Goal: Task Accomplishment & Management: Manage account settings

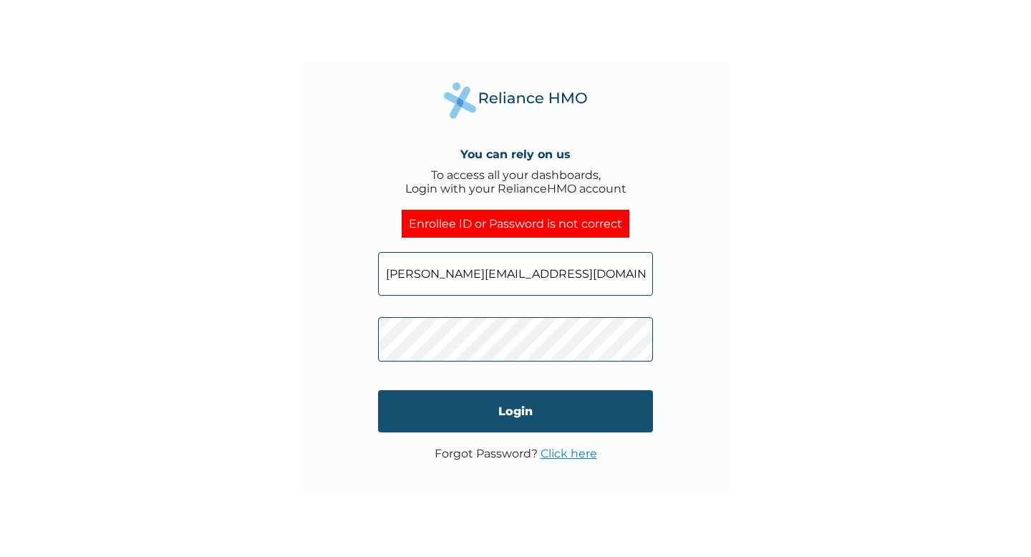
click at [503, 417] on input "Login" at bounding box center [515, 411] width 275 height 42
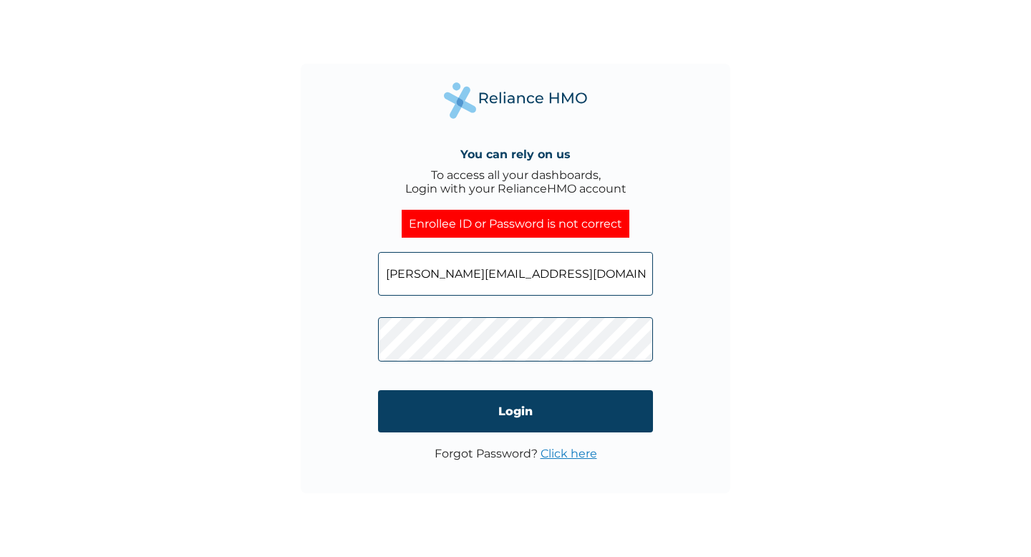
click at [503, 417] on input "Login" at bounding box center [515, 411] width 275 height 42
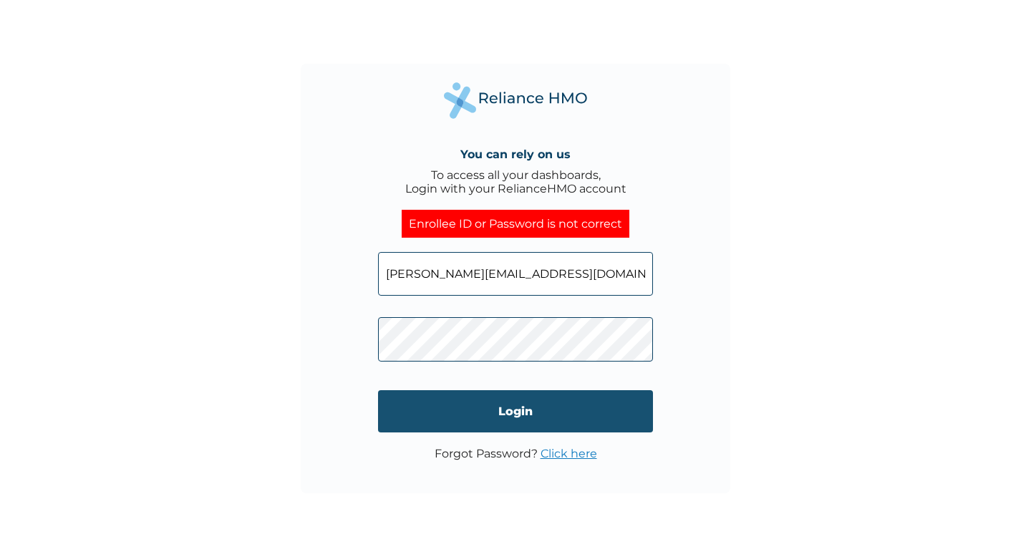
click at [497, 399] on input "Login" at bounding box center [515, 411] width 275 height 42
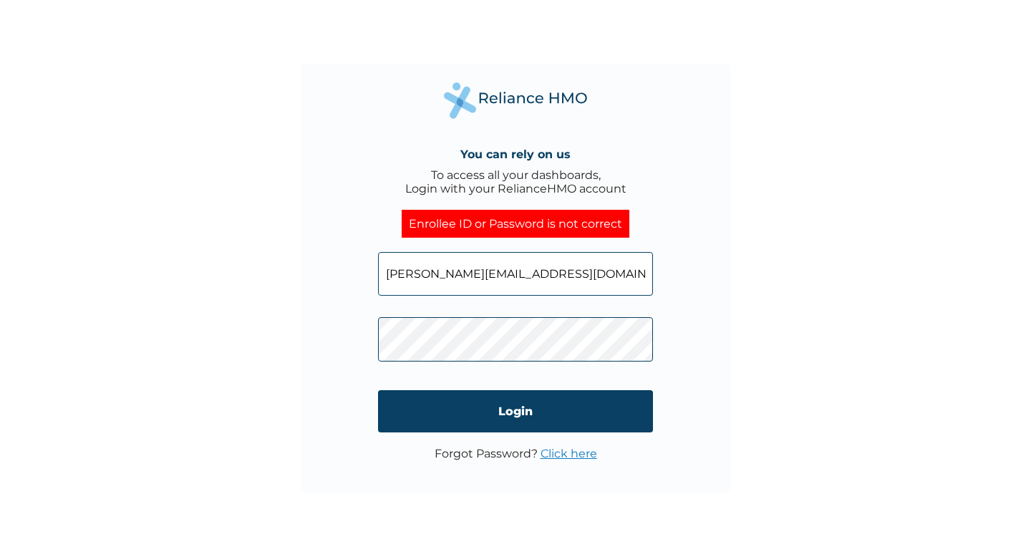
click at [544, 274] on input "victor@reliancehmo.com" at bounding box center [515, 274] width 275 height 44
click at [652, 19] on div "You can rely on us To access all your dashboards, Login with your RelianceHMO a…" at bounding box center [515, 278] width 1031 height 557
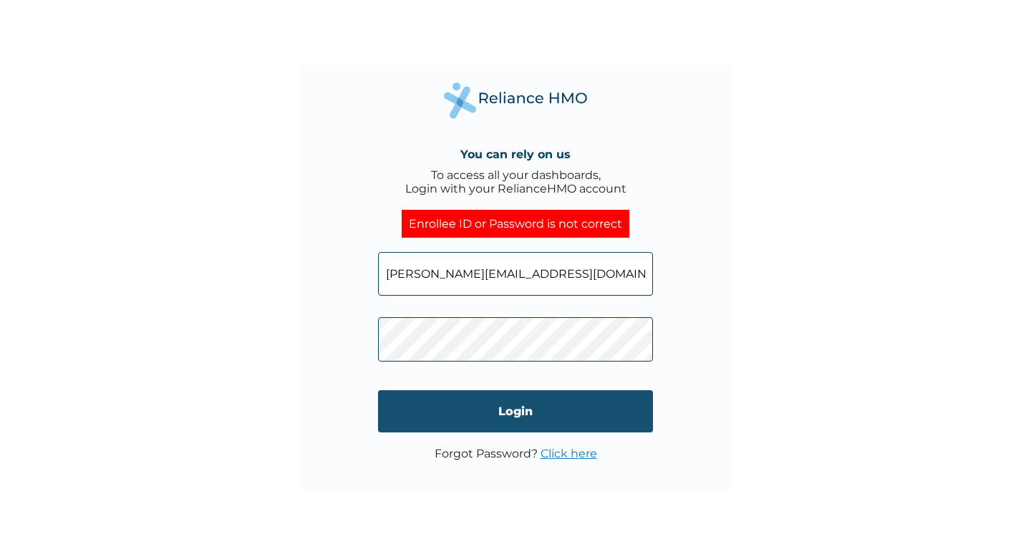
click at [497, 404] on input "Login" at bounding box center [515, 411] width 275 height 42
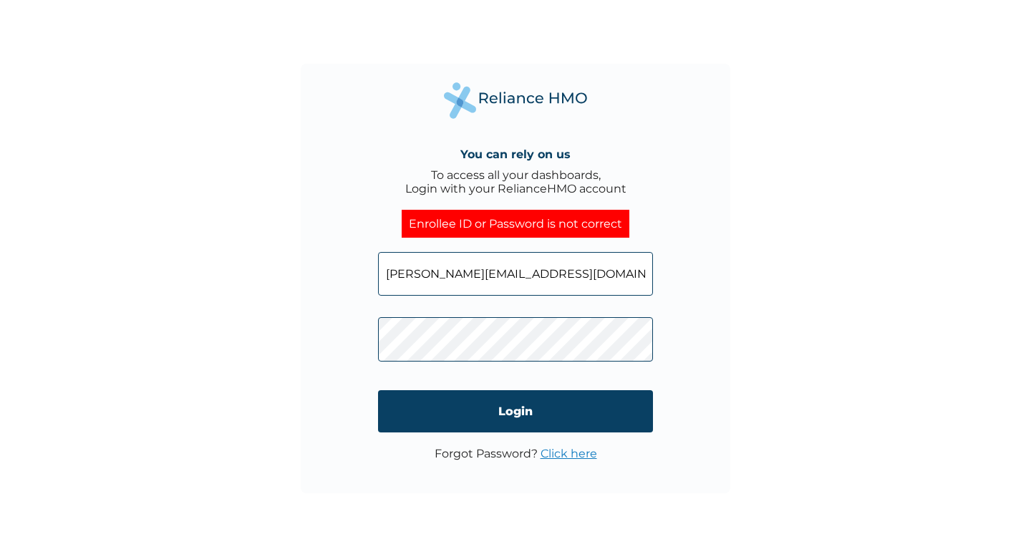
click at [540, 276] on input "victor@reliancehmo.com" at bounding box center [515, 274] width 275 height 44
click at [803, 73] on div "You can rely on us To access all your dashboards, Login with your RelianceHMO a…" at bounding box center [515, 278] width 1031 height 557
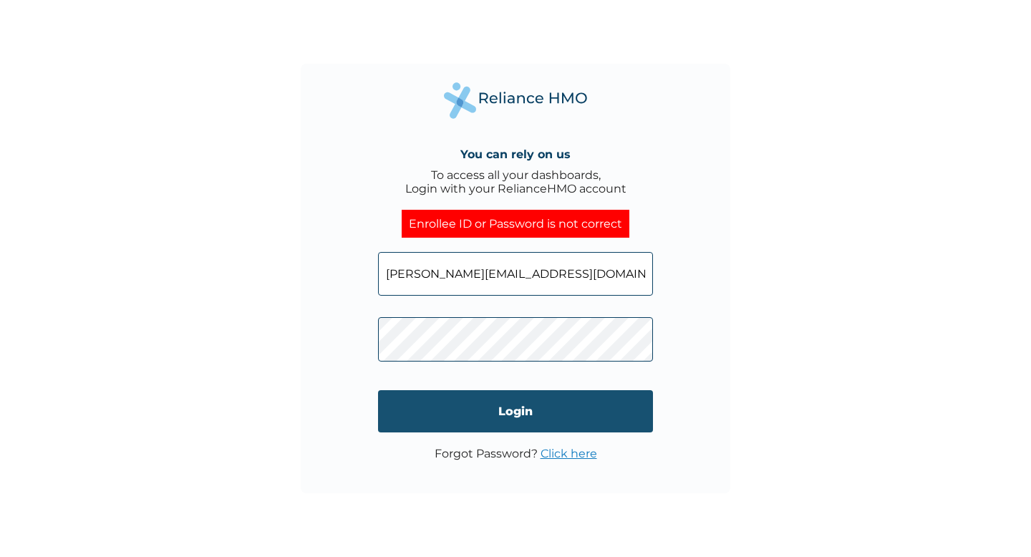
click at [529, 412] on input "Login" at bounding box center [515, 411] width 275 height 42
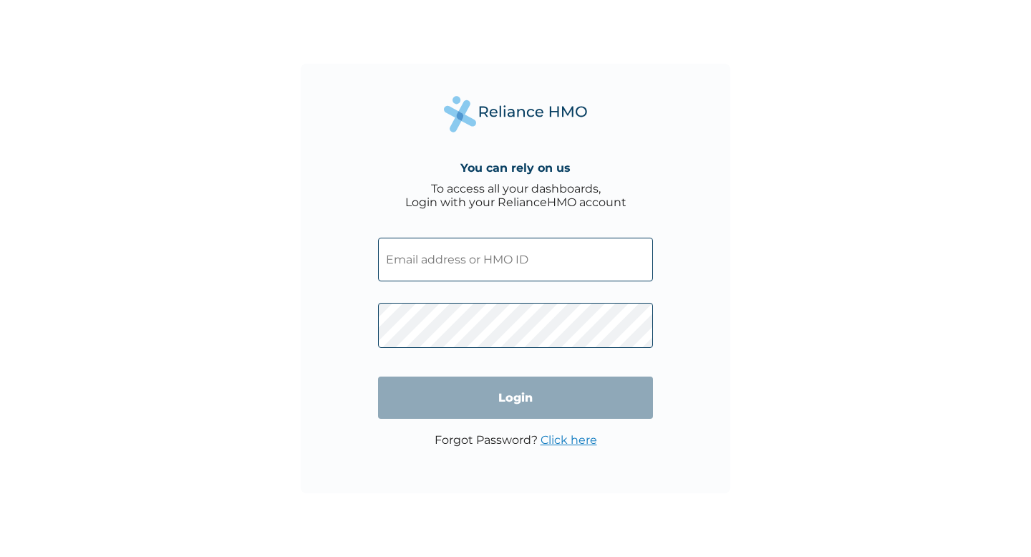
type input "[PERSON_NAME][EMAIL_ADDRESS][DOMAIN_NAME]"
click at [236, 120] on div "You can rely on us To access all your dashboards, Login with your RelianceHMO a…" at bounding box center [515, 278] width 1031 height 557
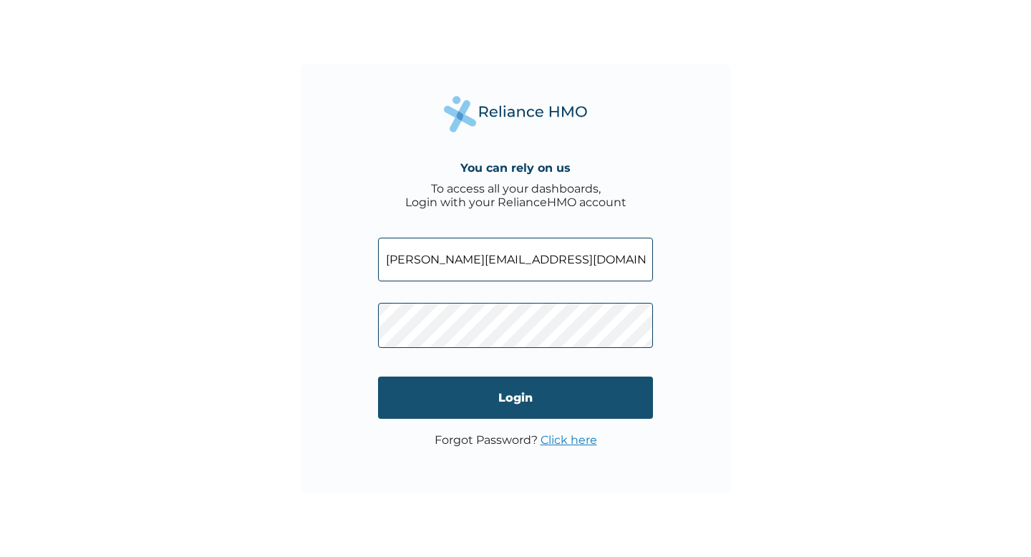
click at [484, 390] on input "Login" at bounding box center [515, 398] width 275 height 42
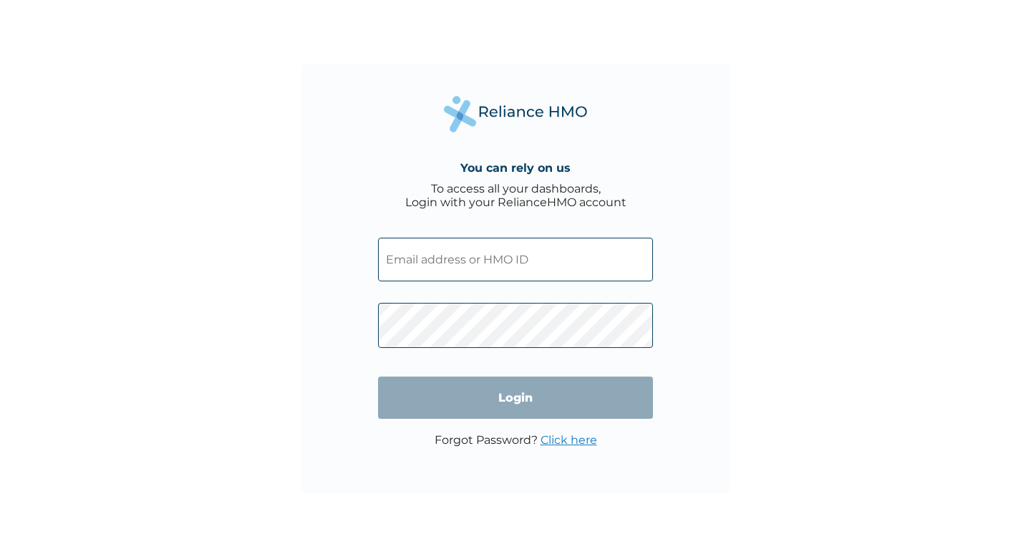
type input "[PERSON_NAME][EMAIL_ADDRESS][DOMAIN_NAME]"
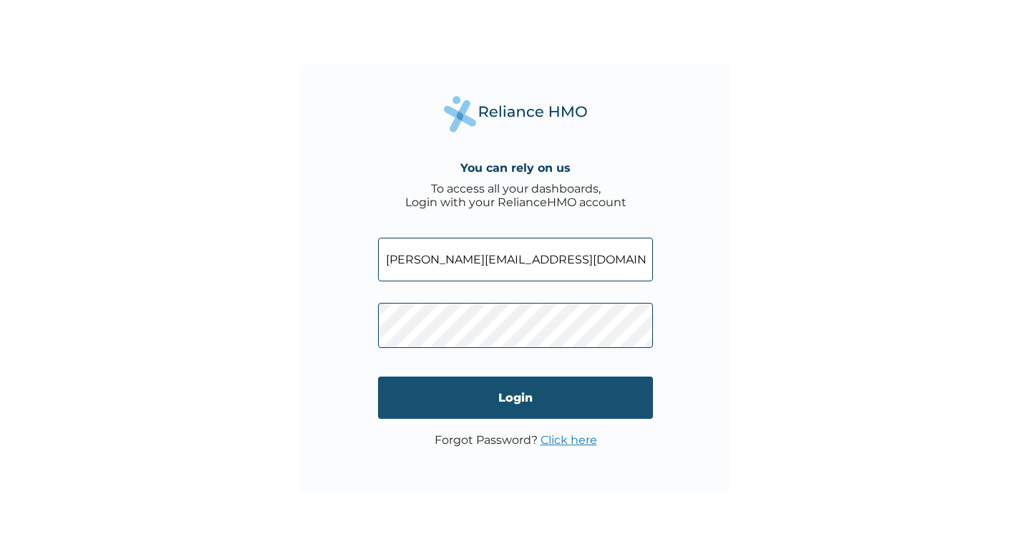
click at [535, 402] on input "Login" at bounding box center [515, 398] width 275 height 42
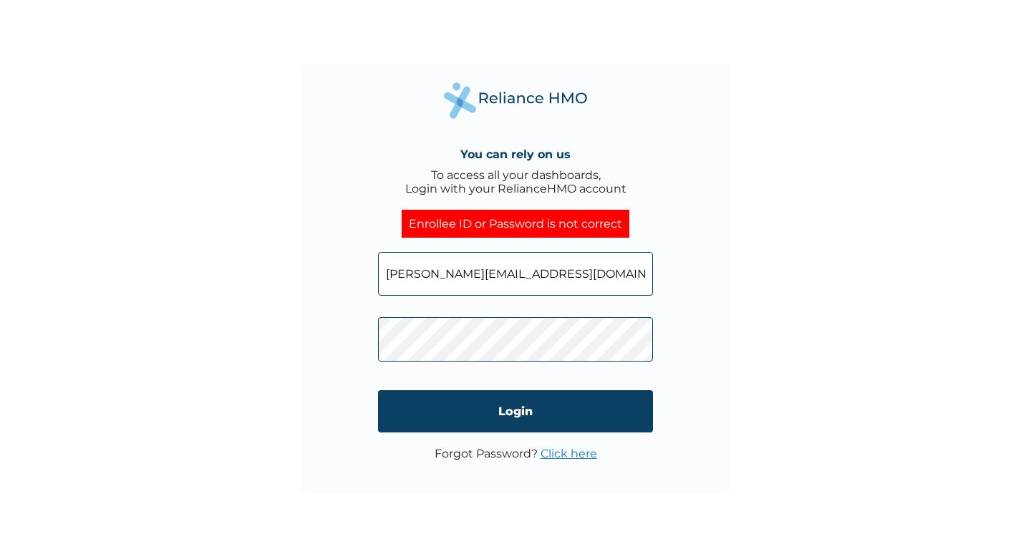
click at [437, 273] on input "victor@reliancehmo.com" at bounding box center [515, 274] width 275 height 44
paste input "fidesim360@ncien"
type input "fidesim360@ncien.com"
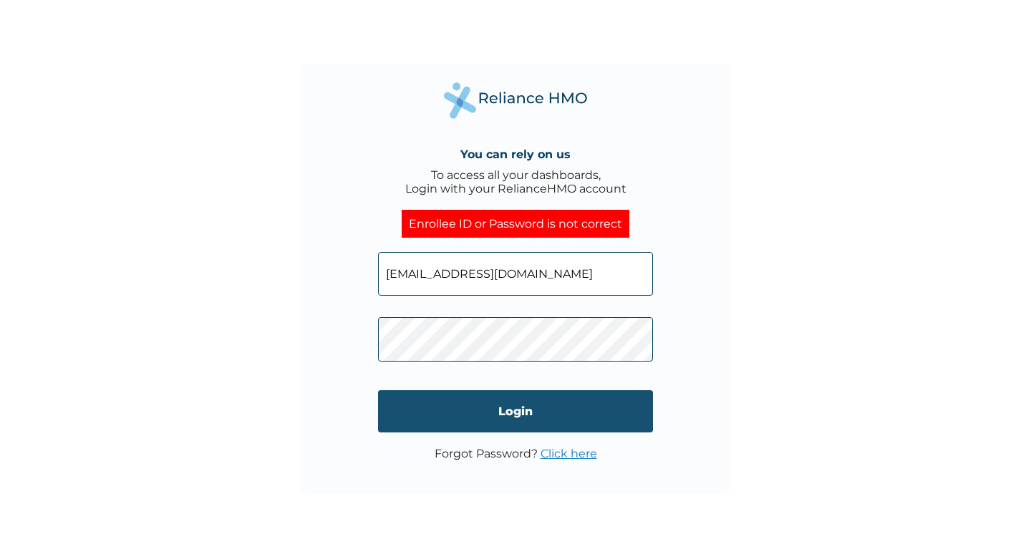
click at [516, 402] on input "Login" at bounding box center [515, 411] width 275 height 42
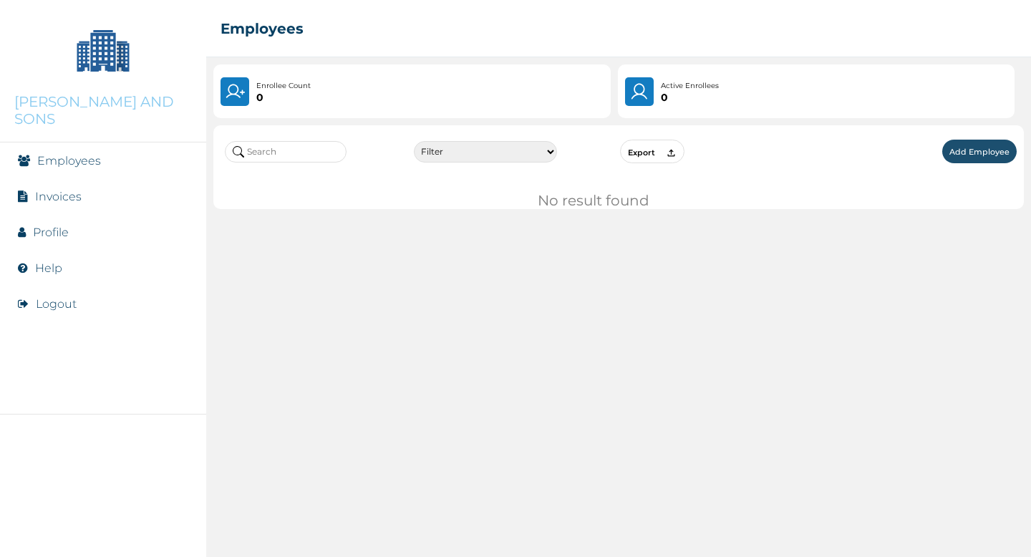
click at [57, 190] on link "Invoices" at bounding box center [58, 197] width 47 height 14
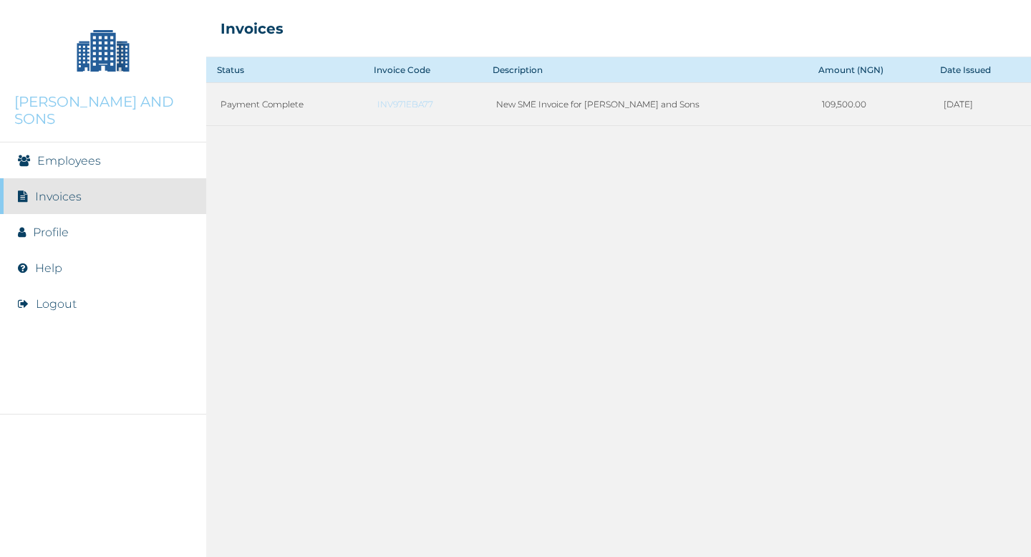
click at [80, 154] on link "Employees" at bounding box center [69, 161] width 64 height 14
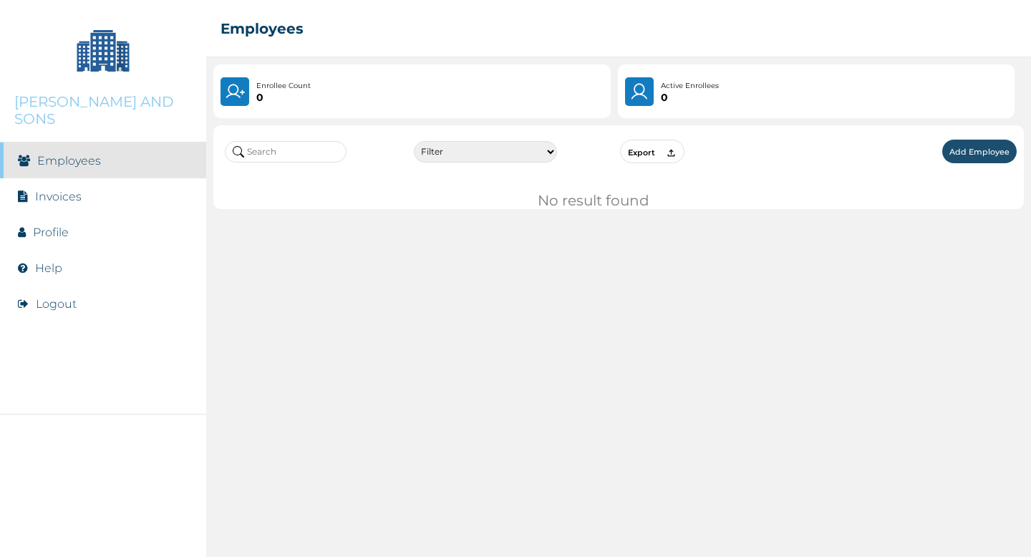
click at [65, 190] on link "Invoices" at bounding box center [58, 197] width 47 height 14
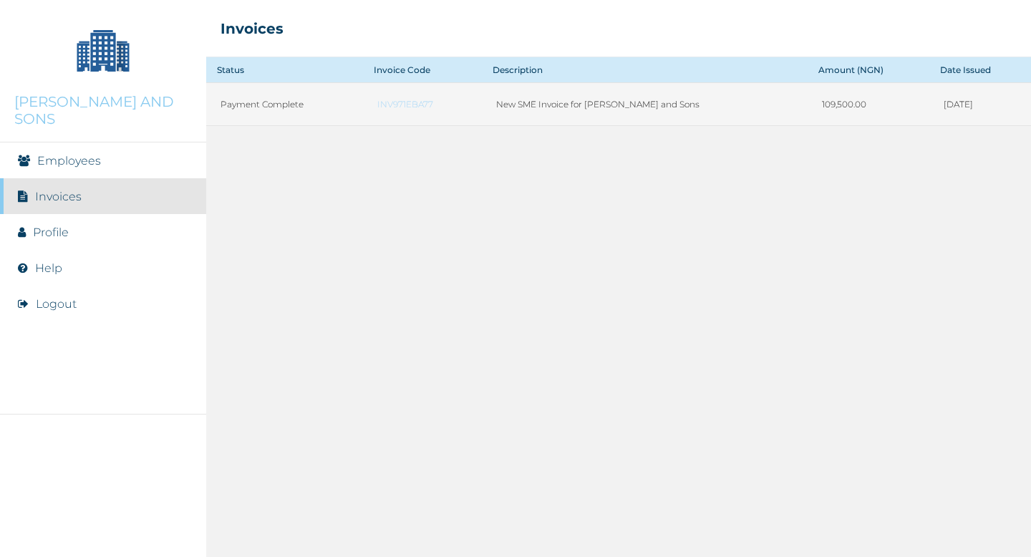
click at [395, 102] on link "INV971EBA77" at bounding box center [422, 104] width 90 height 11
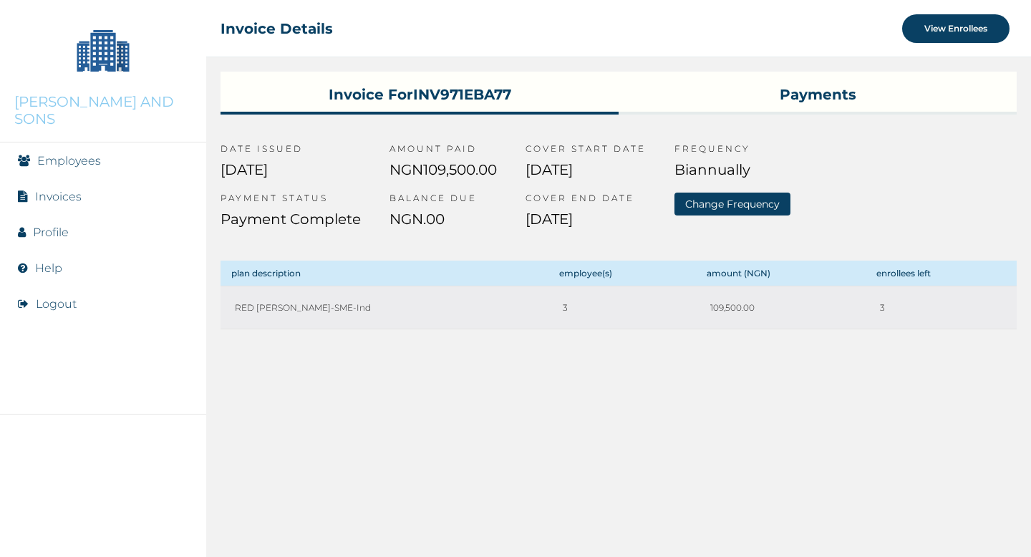
click at [734, 202] on button "Change Frequency" at bounding box center [732, 204] width 116 height 23
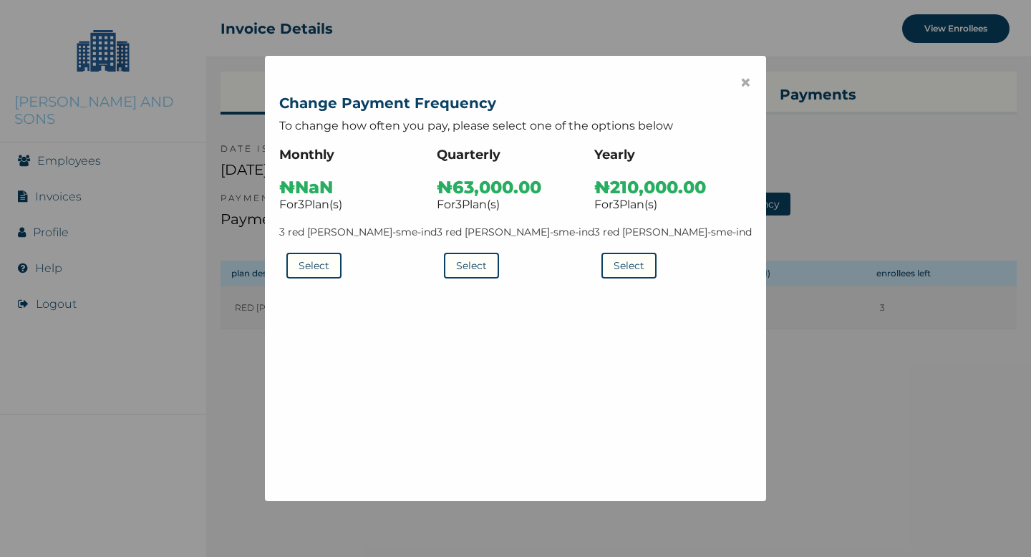
click at [739, 79] on span "×" at bounding box center [745, 82] width 12 height 24
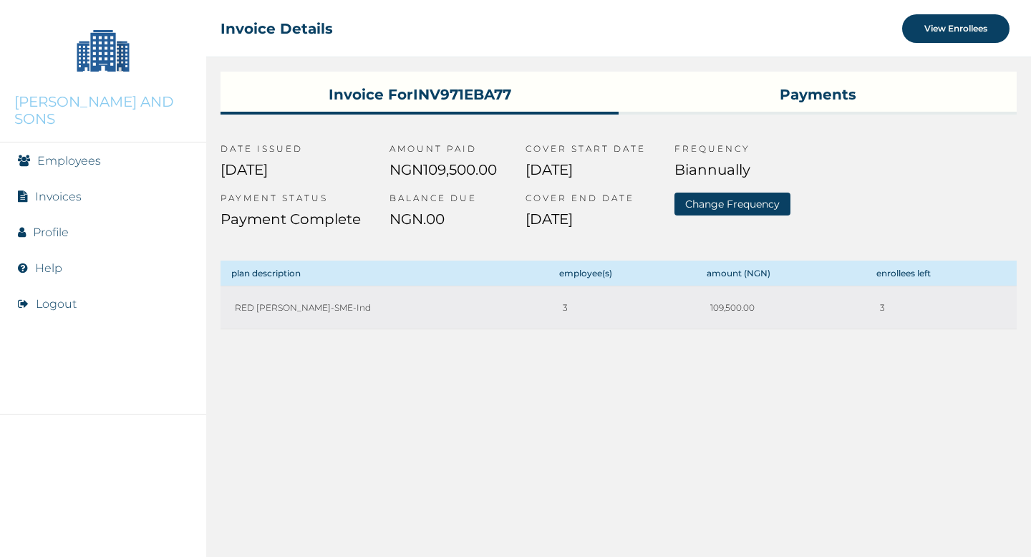
click at [820, 95] on h3 "Payments" at bounding box center [817, 92] width 398 height 40
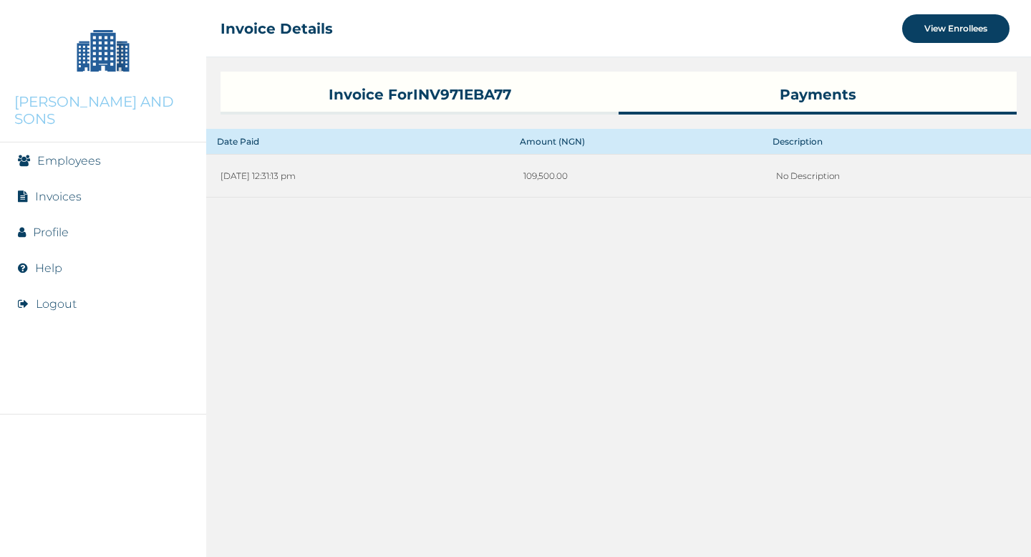
click at [443, 92] on h3 "Invoice for INV971EBA77" at bounding box center [419, 92] width 398 height 40
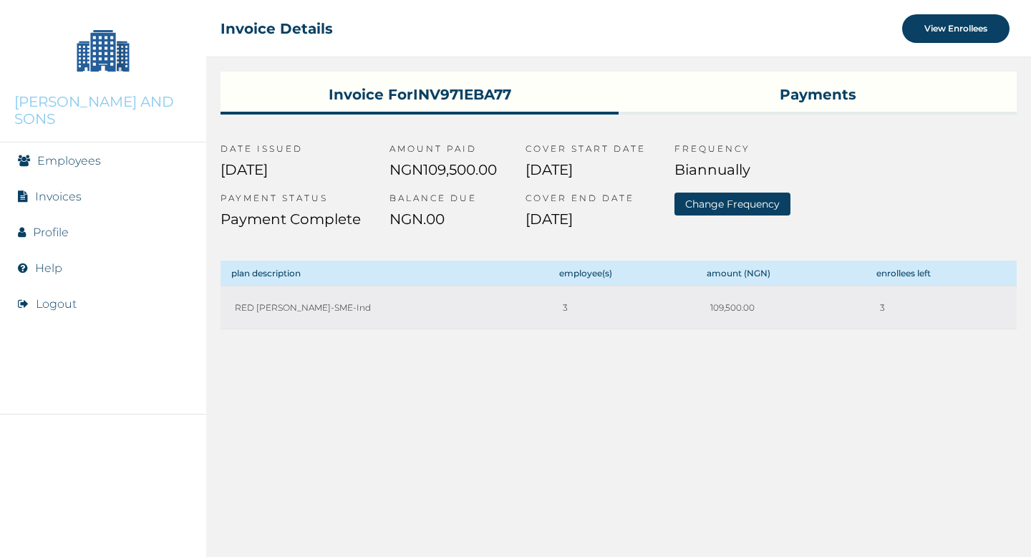
click at [599, 51] on div "☰ Invoice Details View Enrollees" at bounding box center [618, 28] width 825 height 57
click at [819, 101] on h3 "Payments" at bounding box center [817, 92] width 398 height 40
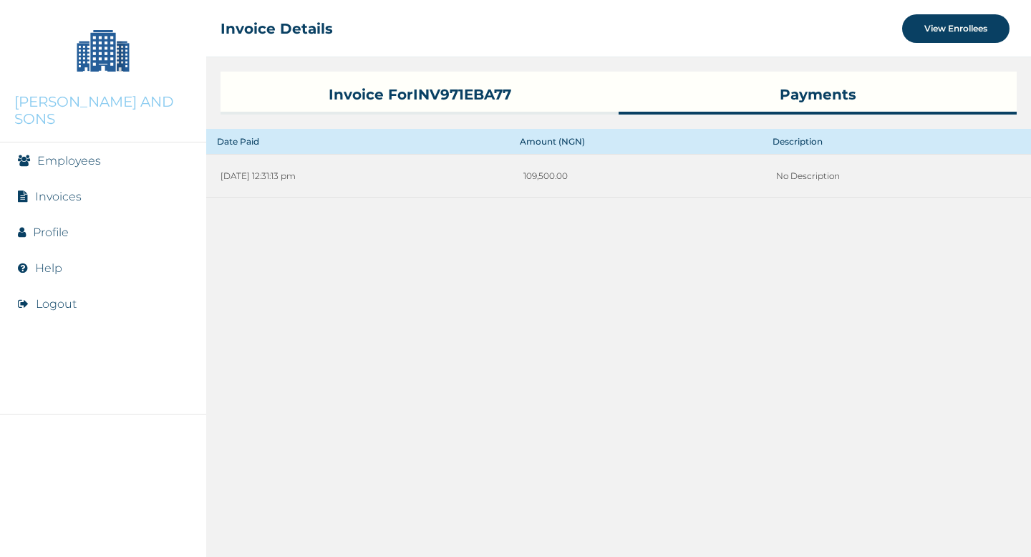
click at [455, 95] on h3 "Invoice for INV971EBA77" at bounding box center [419, 92] width 398 height 40
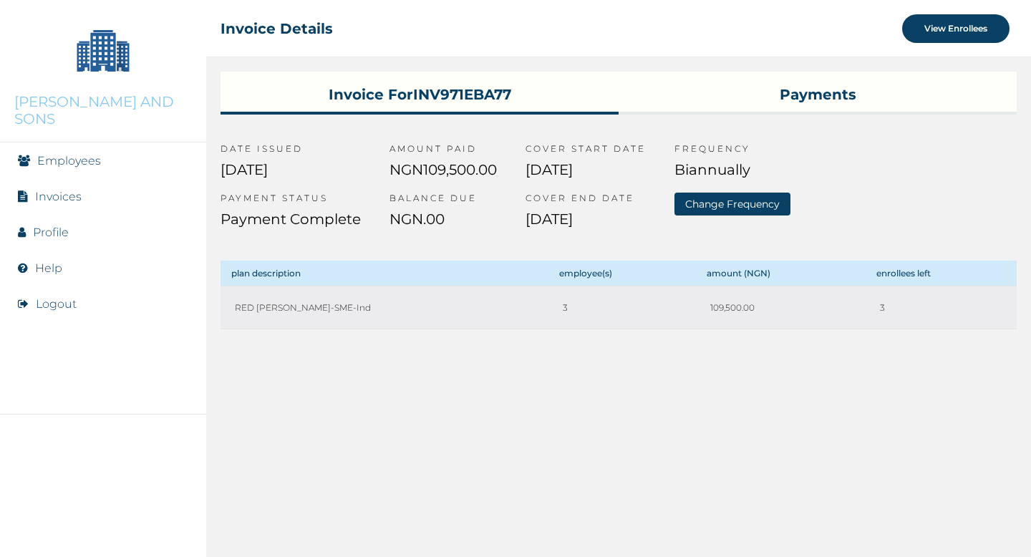
click at [73, 154] on link "Employees" at bounding box center [69, 161] width 64 height 14
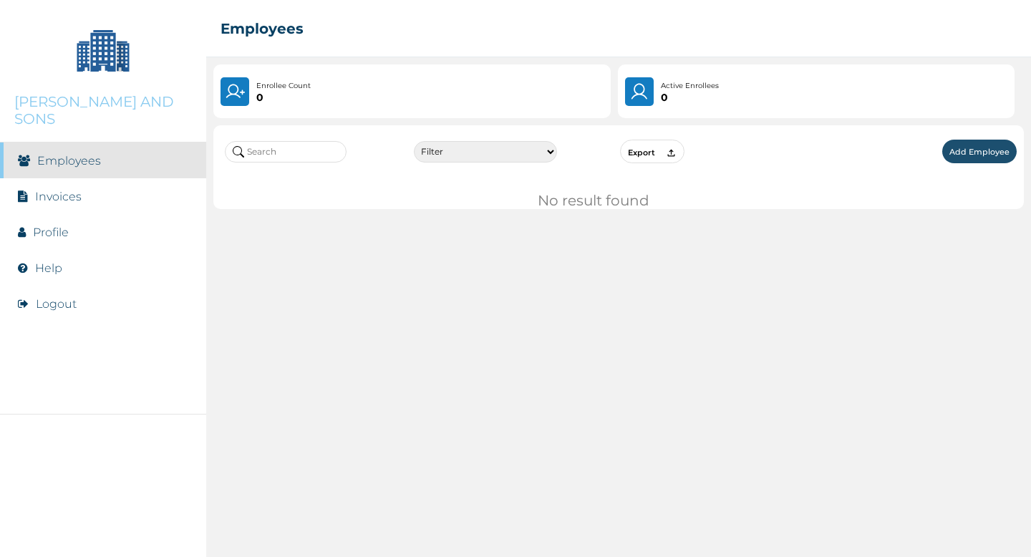
click at [69, 190] on link "Invoices" at bounding box center [58, 197] width 47 height 14
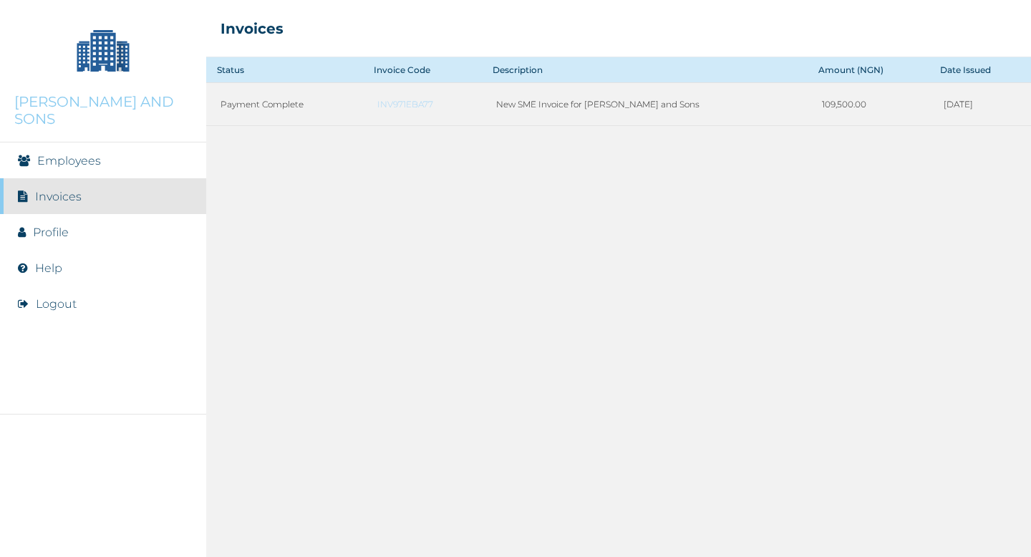
click at [458, 166] on div "Status Invoice Code Description Amount (NGN) Date Issued Payment Complete INV97…" at bounding box center [618, 307] width 825 height 500
click at [49, 225] on link "Profile" at bounding box center [51, 232] width 36 height 14
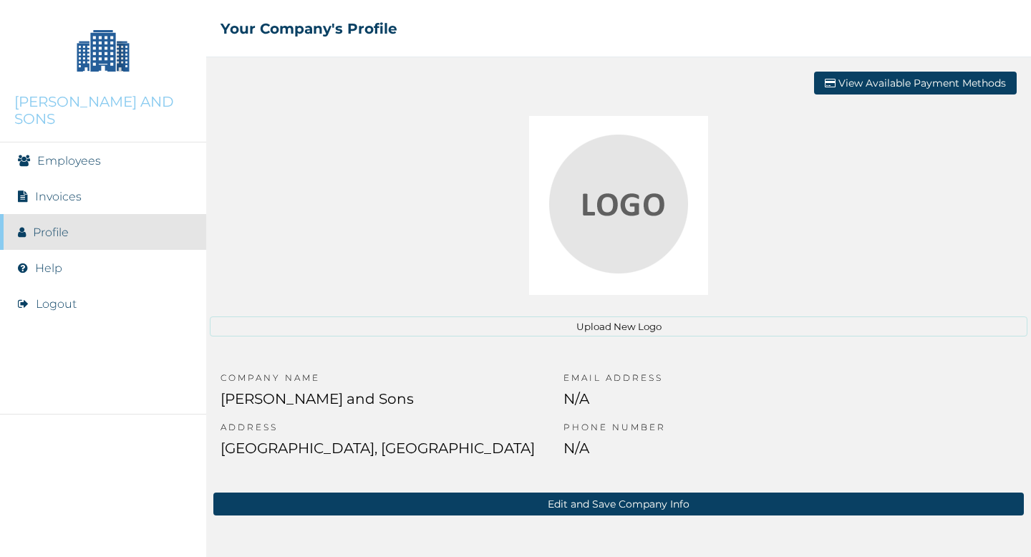
click at [82, 180] on li "Invoices" at bounding box center [103, 196] width 206 height 36
click at [70, 190] on link "Invoices" at bounding box center [58, 197] width 47 height 14
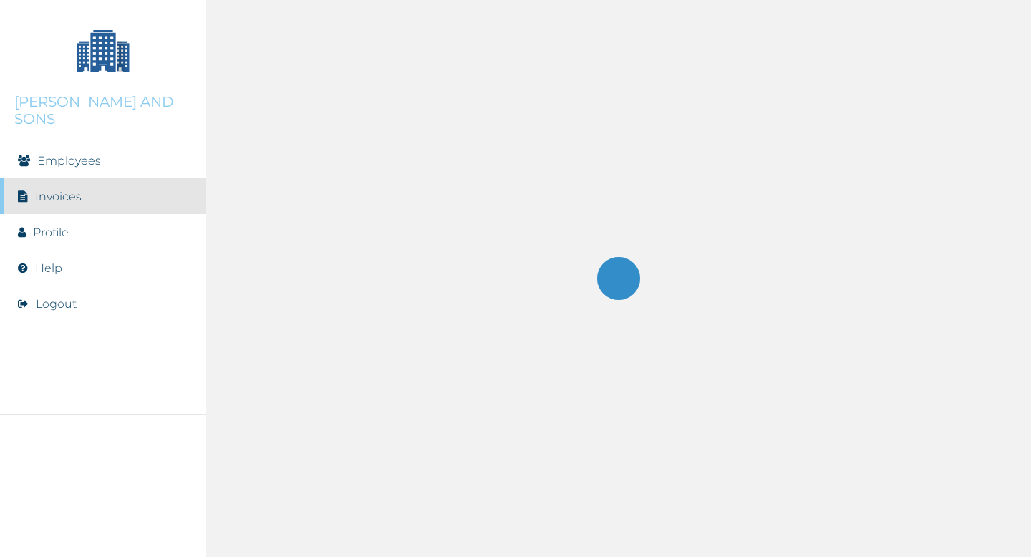
click at [92, 154] on link "Employees" at bounding box center [69, 161] width 64 height 14
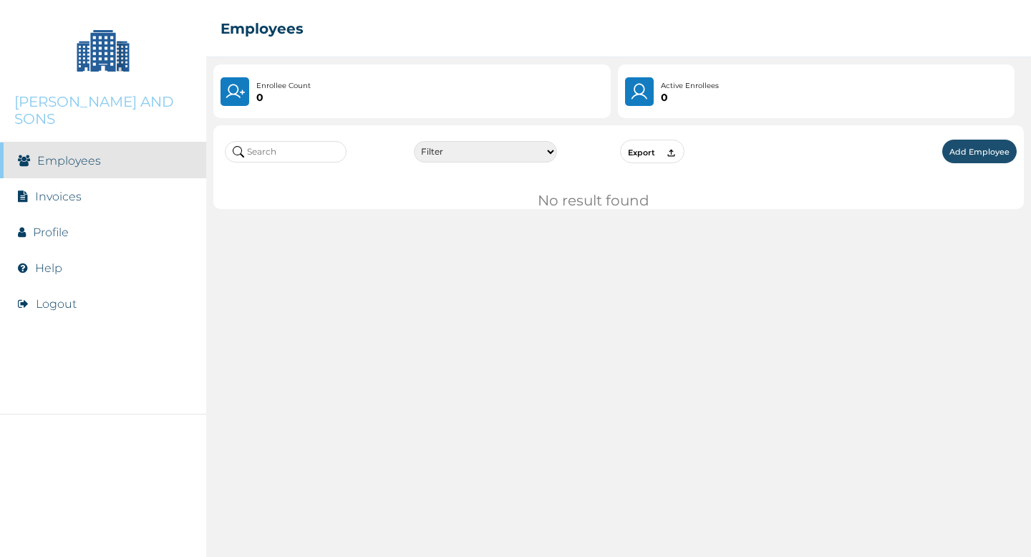
click at [590, 24] on div "☰ Employees" at bounding box center [618, 28] width 825 height 57
click at [607, 266] on div "Filter Active Suspended Deactivated Export Add Employee No result found" at bounding box center [618, 337] width 825 height 439
click at [593, 31] on div "☰ Employees" at bounding box center [618, 28] width 825 height 57
click at [527, 17] on div "☰ Employees" at bounding box center [618, 28] width 825 height 57
click at [588, 30] on div "☰ Employees" at bounding box center [618, 28] width 825 height 57
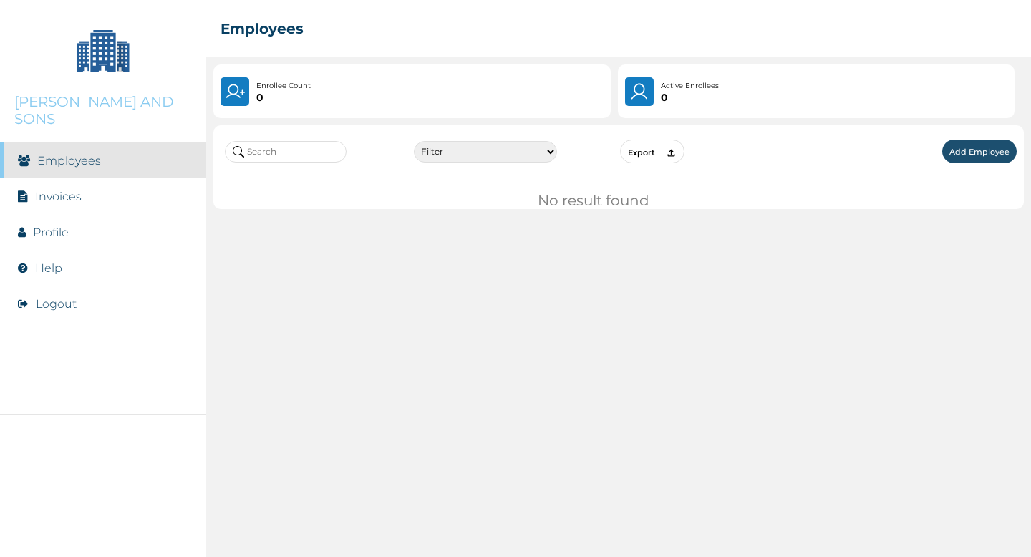
click at [522, 87] on div "Enrollee Count 0" at bounding box center [411, 91] width 397 height 54
click at [636, 18] on div "☰ Employees" at bounding box center [618, 28] width 825 height 57
click at [654, 21] on div "☰ Employees" at bounding box center [618, 28] width 825 height 57
click at [591, 47] on div "☰ Employees" at bounding box center [618, 28] width 825 height 57
click at [750, 95] on div "Active Enrollees 0" at bounding box center [816, 91] width 397 height 54
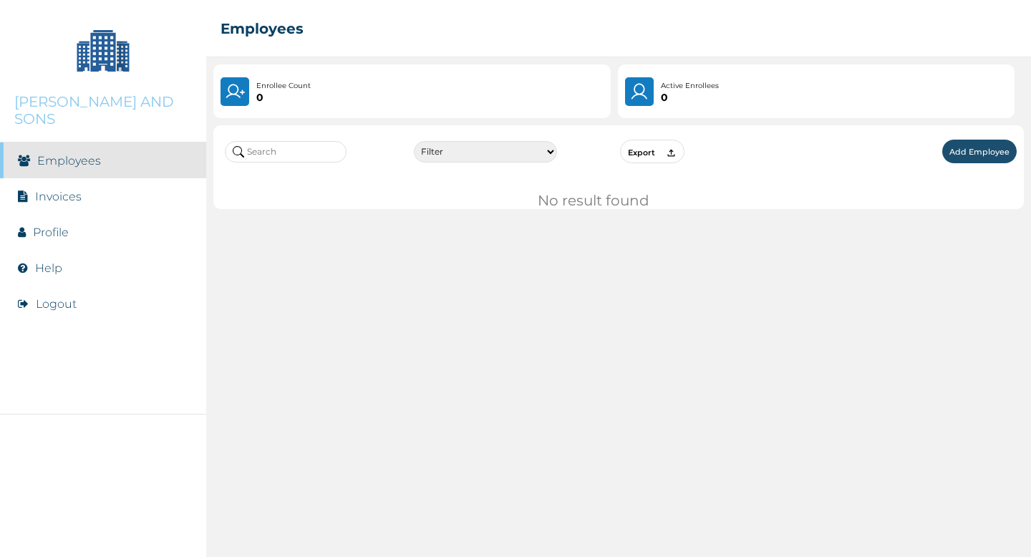
click at [488, 105] on div "Enrollee Count 0" at bounding box center [411, 91] width 397 height 54
